Goal: Task Accomplishment & Management: Manage account settings

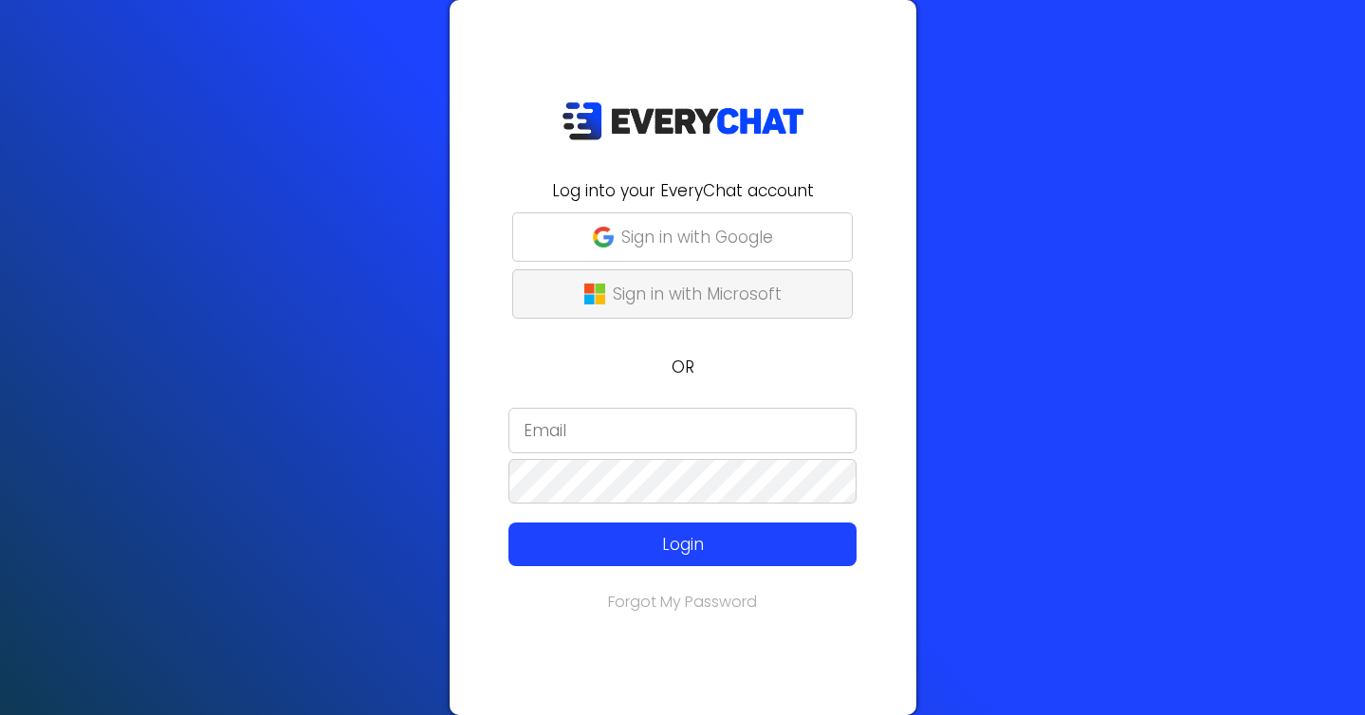
type input "[EMAIL_ADDRESS][DOMAIN_NAME]"
click at [676, 226] on p "Sign in with Google" at bounding box center [697, 237] width 152 height 25
click at [461, 614] on div at bounding box center [461, 614] width 0 height 0
click at [724, 422] on input "[EMAIL_ADDRESS][DOMAIN_NAME]" at bounding box center [682, 431] width 348 height 46
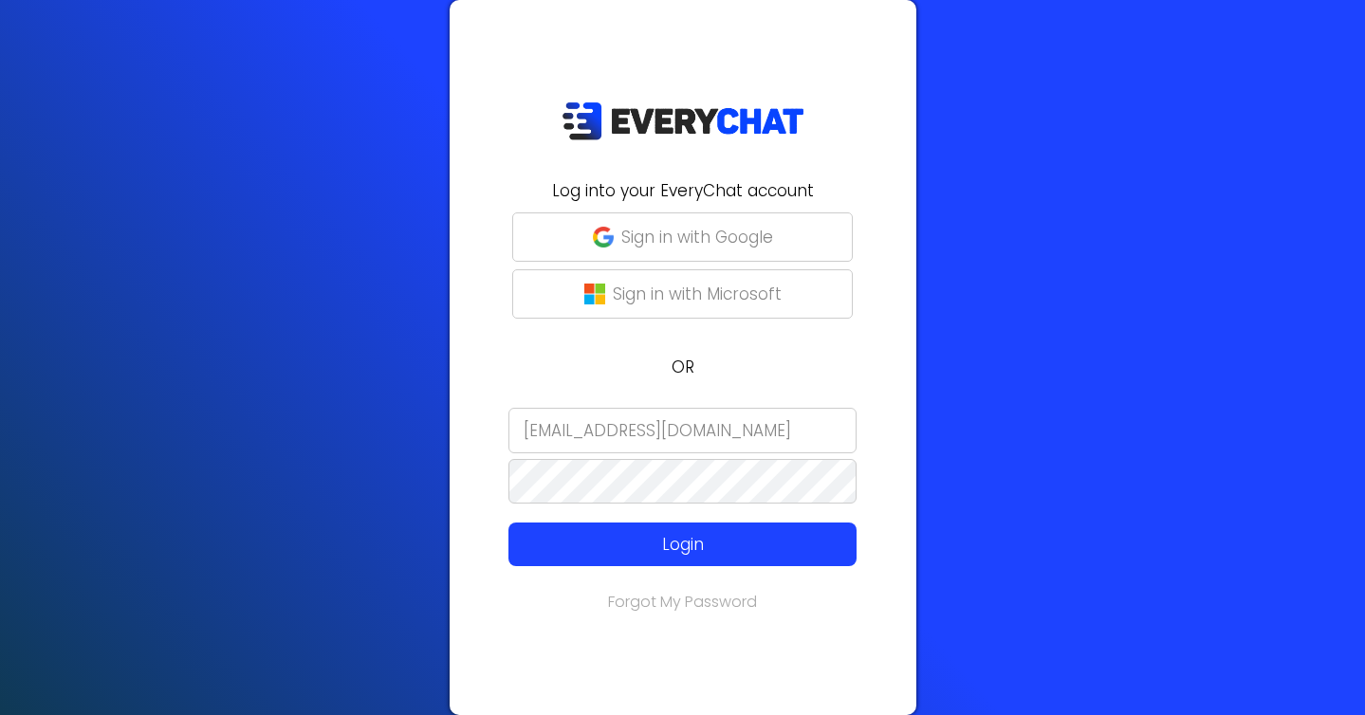
click at [724, 422] on input "[EMAIL_ADDRESS][DOMAIN_NAME]" at bounding box center [682, 431] width 348 height 46
type input "riley@everychat.com"
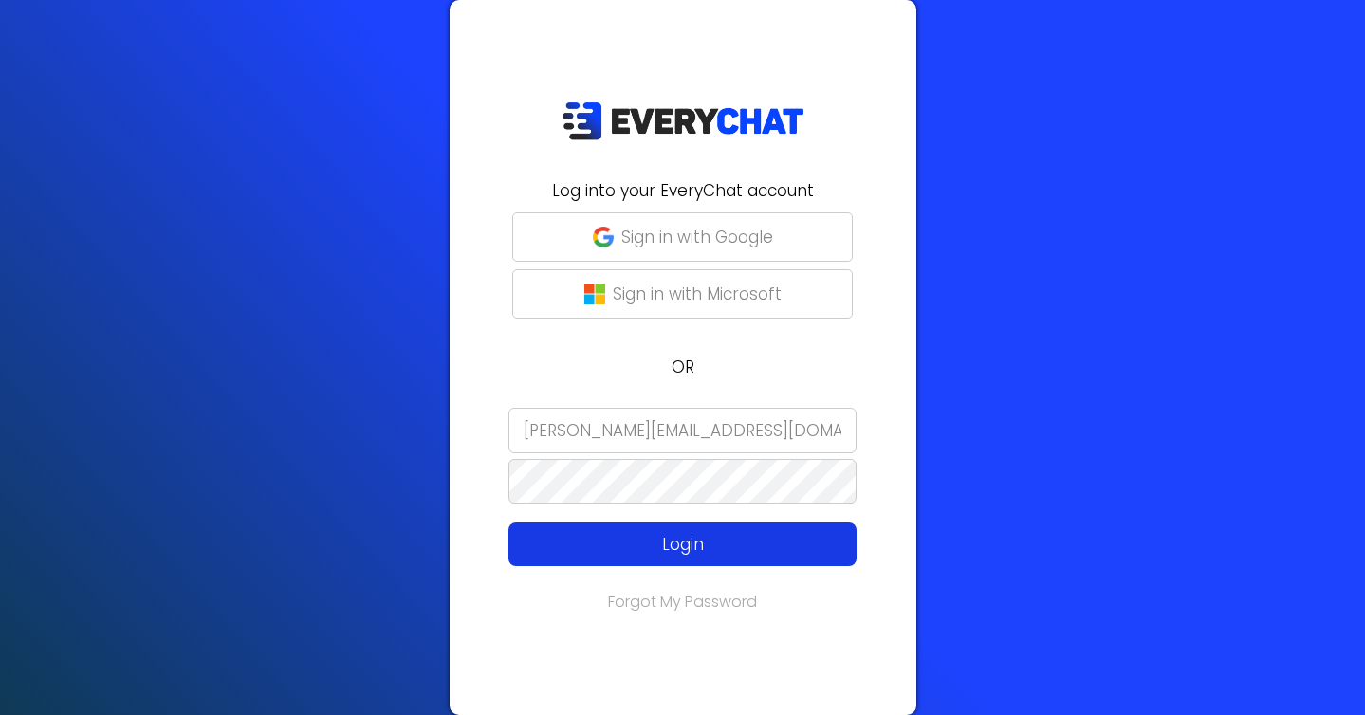
click at [674, 526] on button "Login" at bounding box center [682, 545] width 348 height 44
